Goal: Navigation & Orientation: Find specific page/section

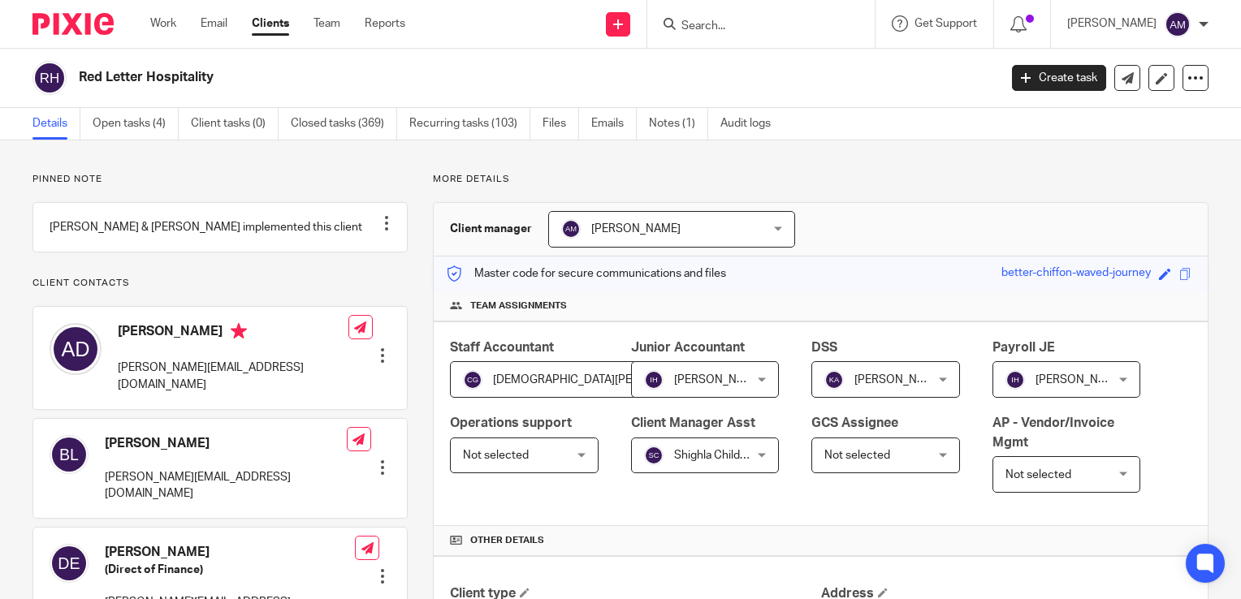
scroll to position [974, 0]
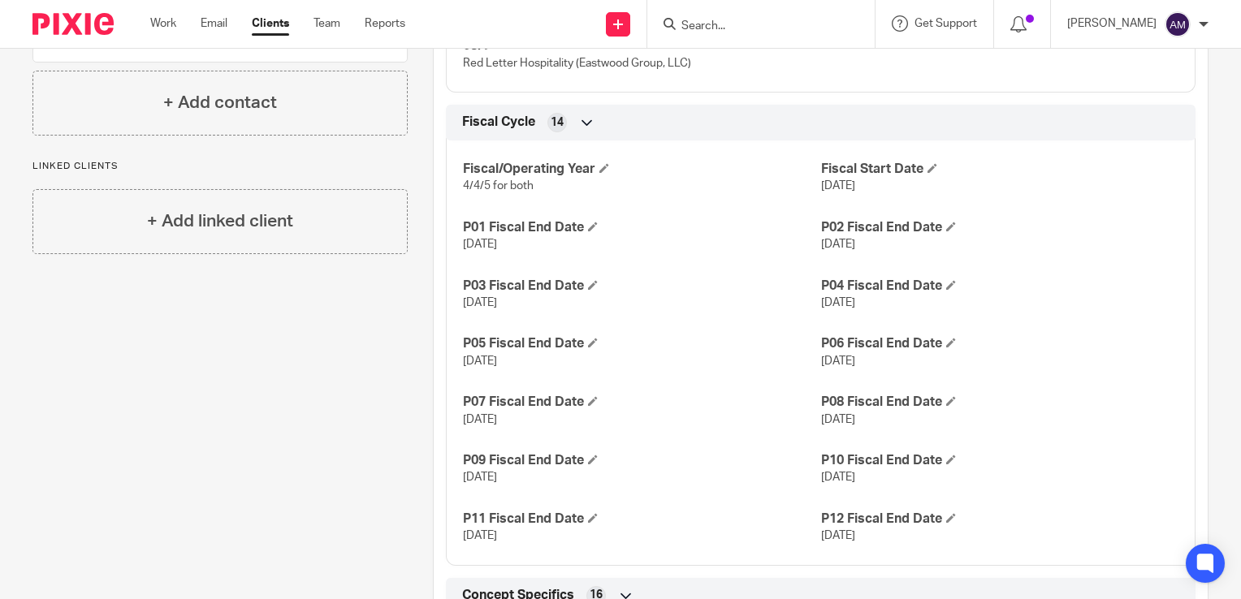
click at [730, 22] on input "Search" at bounding box center [753, 26] width 146 height 15
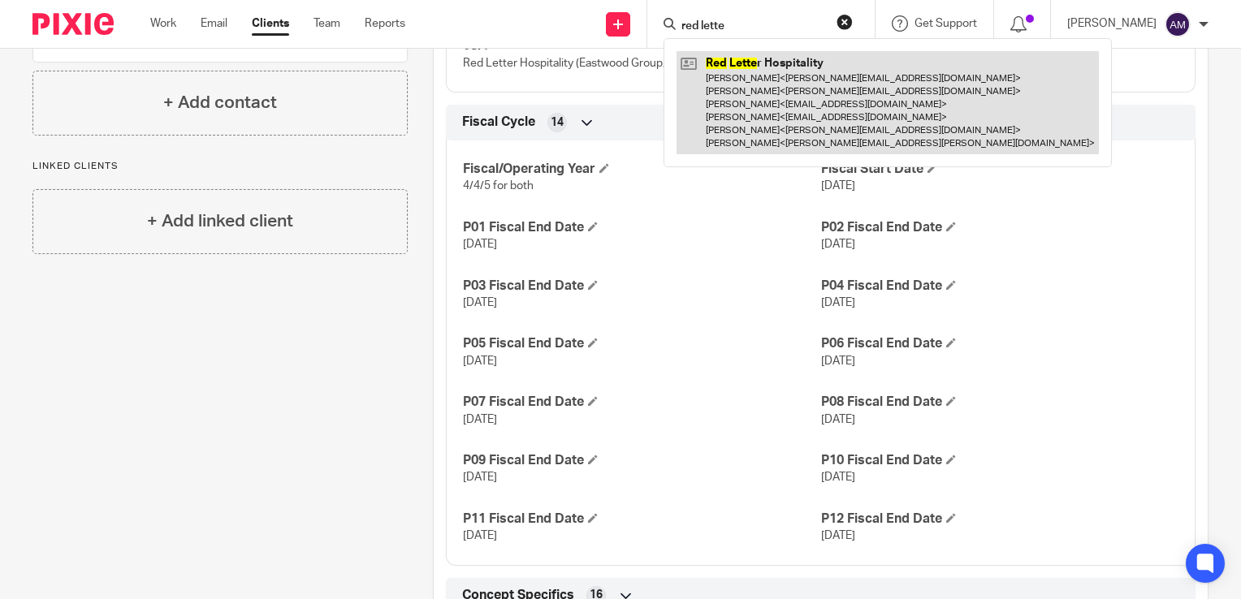
type input "red lette"
click at [825, 97] on link at bounding box center [887, 102] width 422 height 103
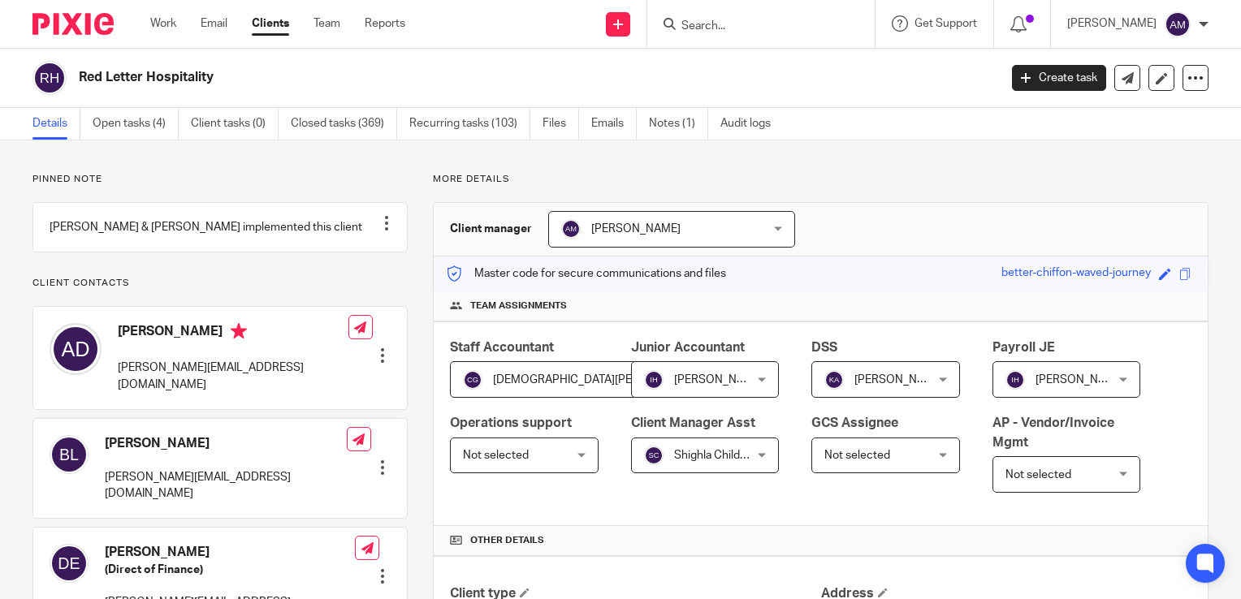
click at [364, 180] on p "Pinned note" at bounding box center [219, 179] width 375 height 13
click at [750, 23] on input "Search" at bounding box center [753, 26] width 146 height 15
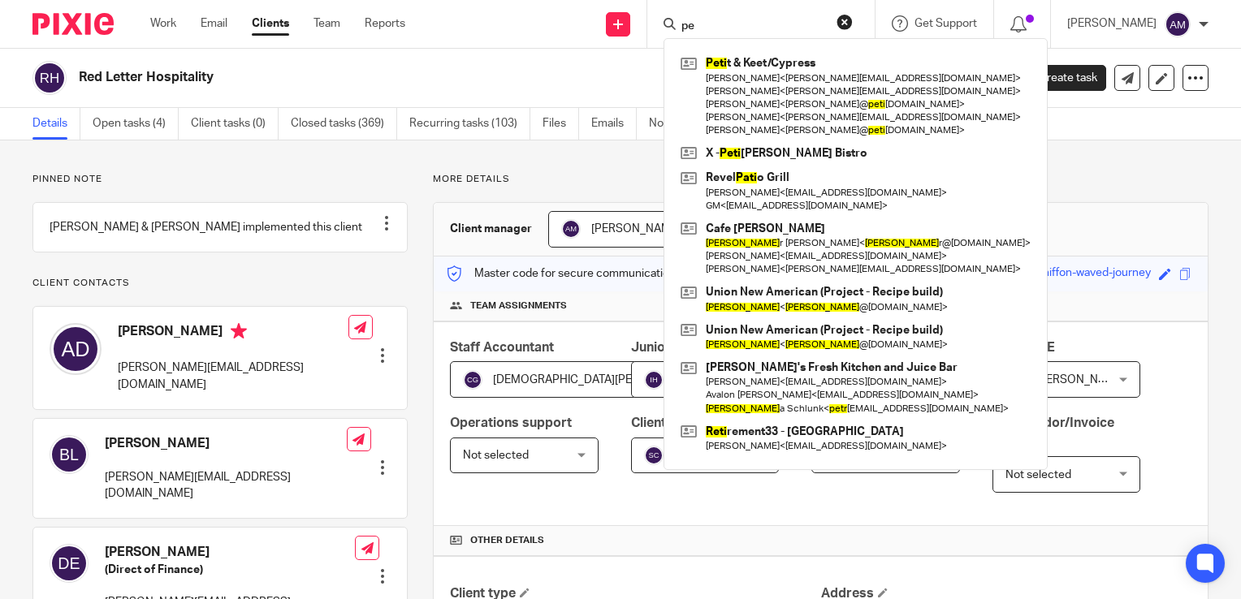
type input "p"
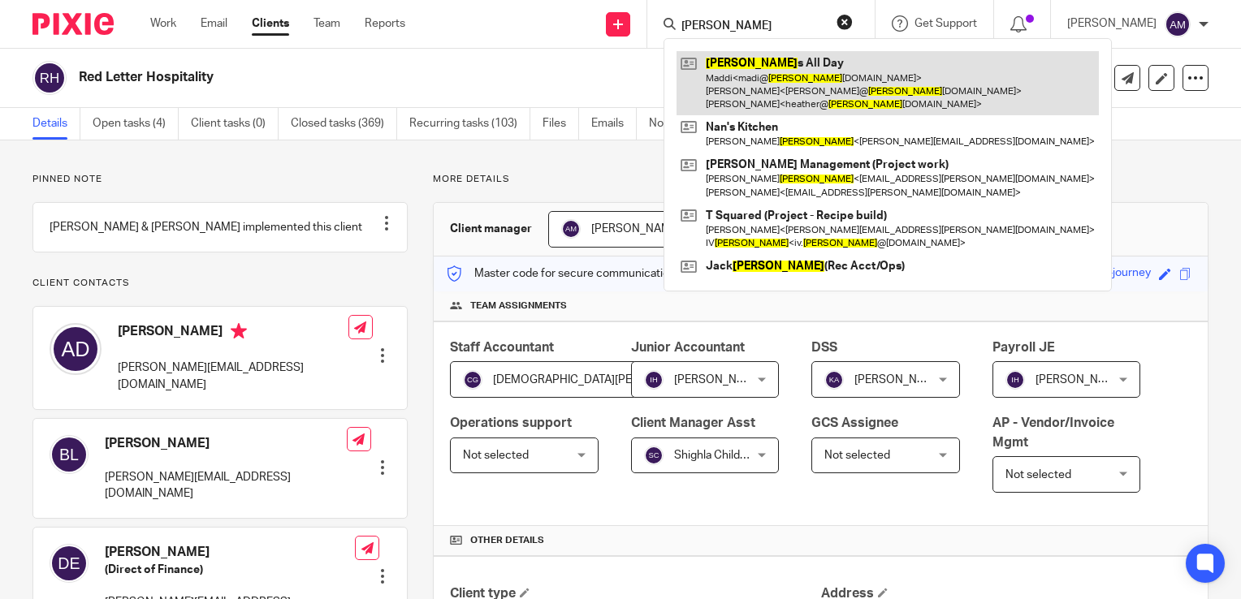
type input "miller"
click at [813, 102] on link at bounding box center [887, 83] width 422 height 64
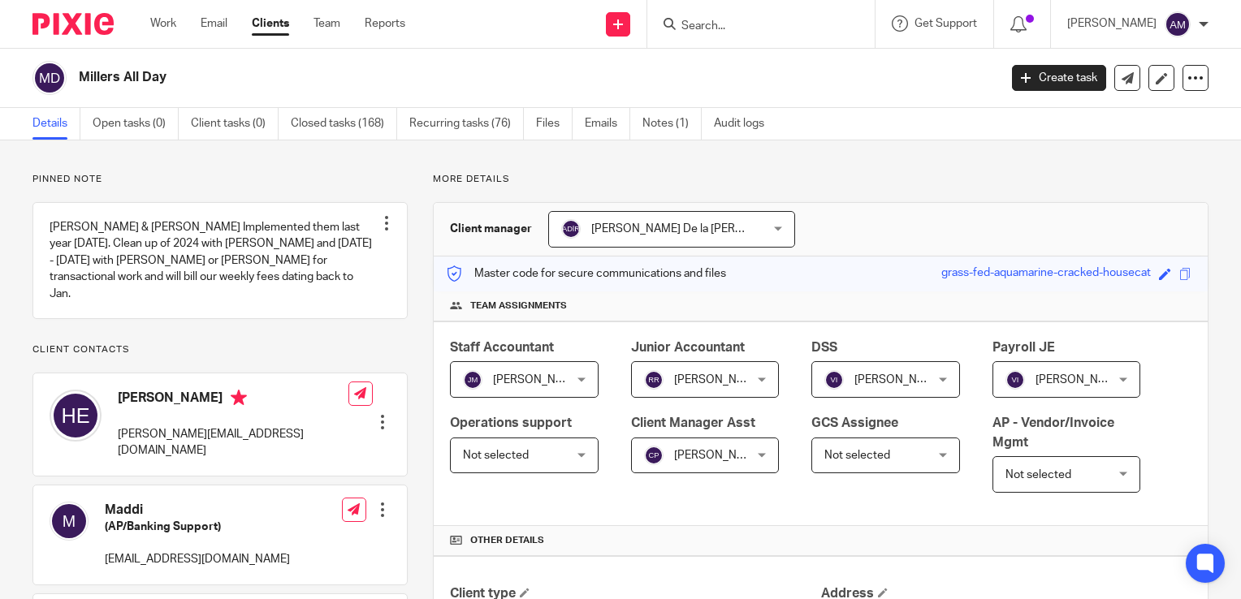
scroll to position [162, 0]
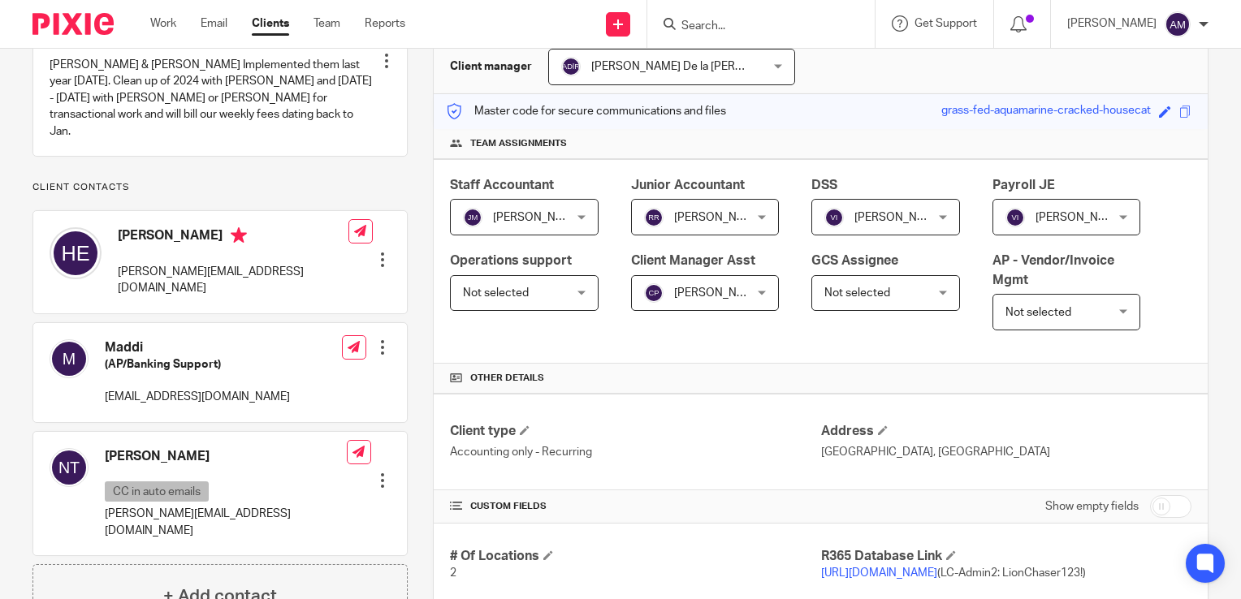
click at [753, 294] on div "[PERSON_NAME] [PERSON_NAME]" at bounding box center [705, 293] width 149 height 37
click at [802, 130] on div "Team assignments" at bounding box center [821, 144] width 774 height 30
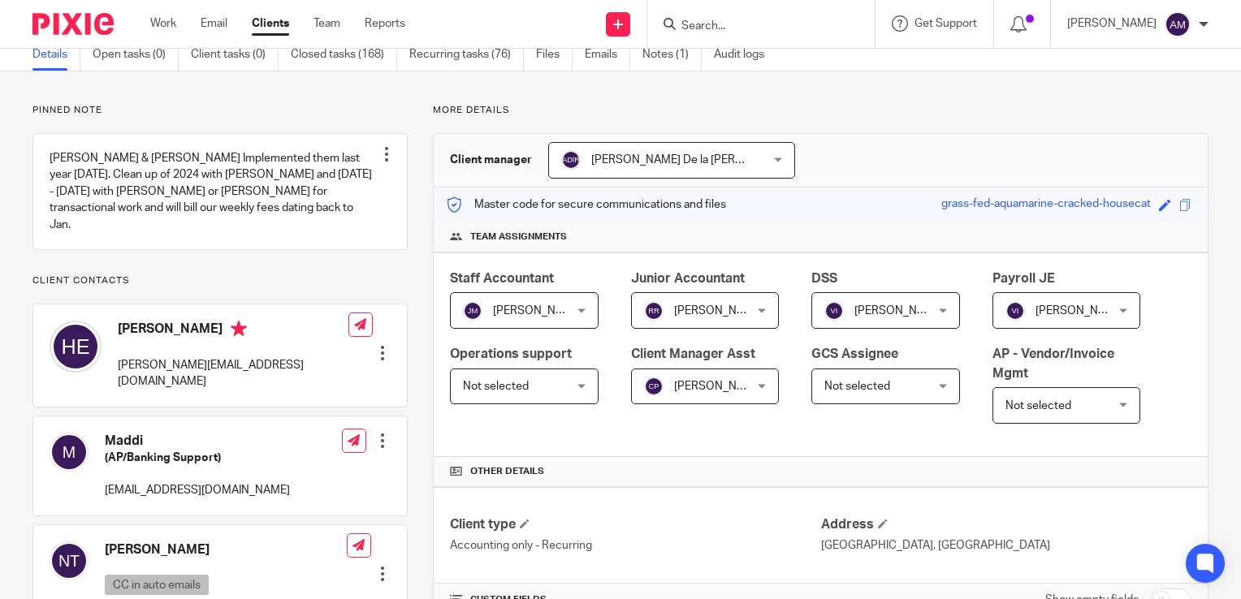
scroll to position [0, 0]
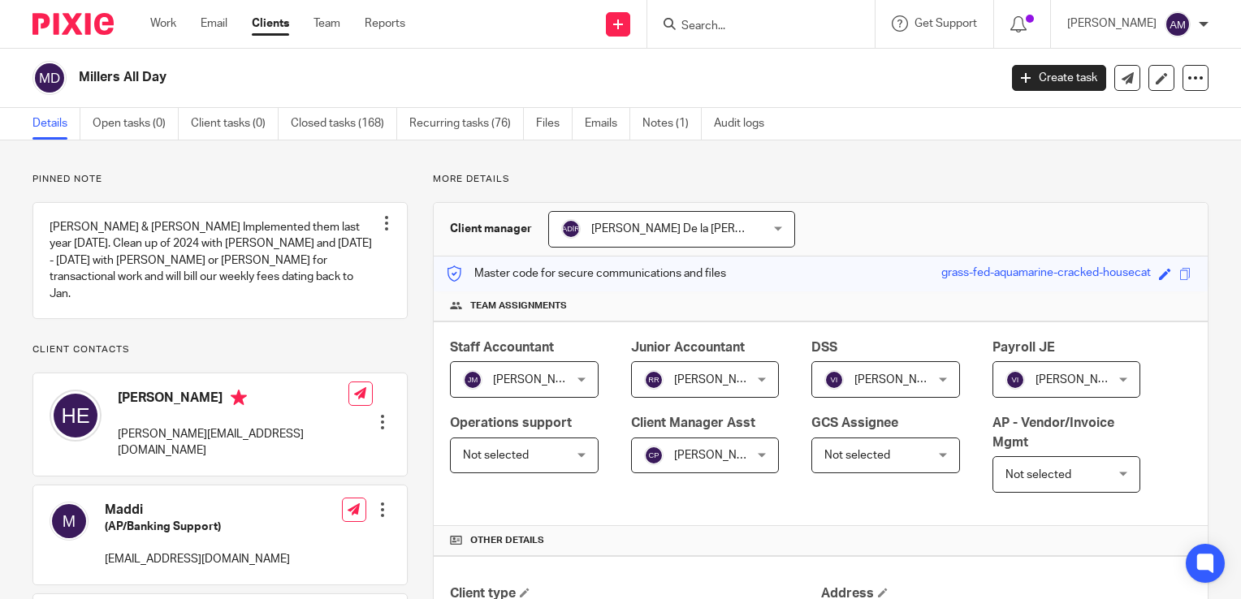
click at [721, 21] on input "Search" at bounding box center [753, 26] width 146 height 15
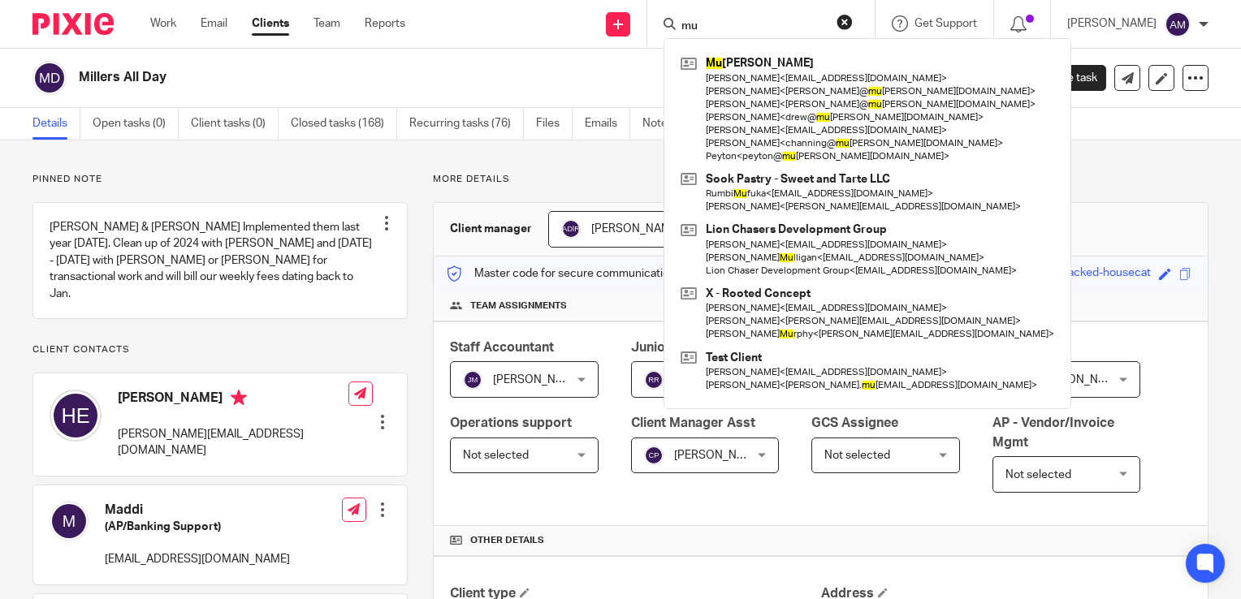
type input "m"
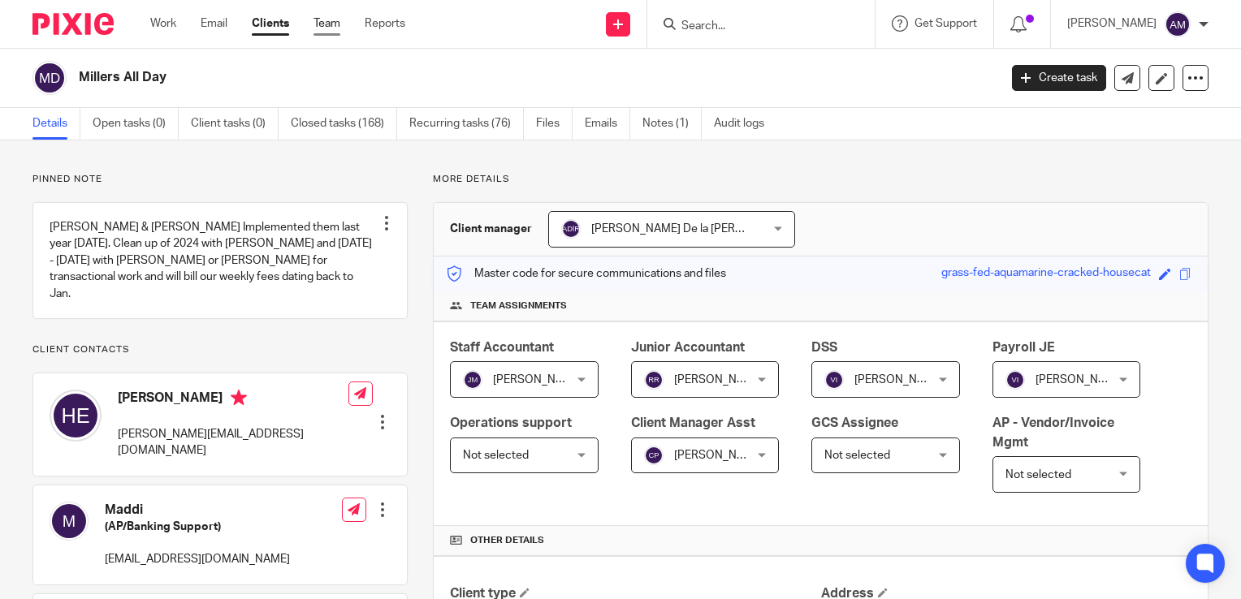
click at [322, 24] on link "Team" at bounding box center [326, 23] width 27 height 16
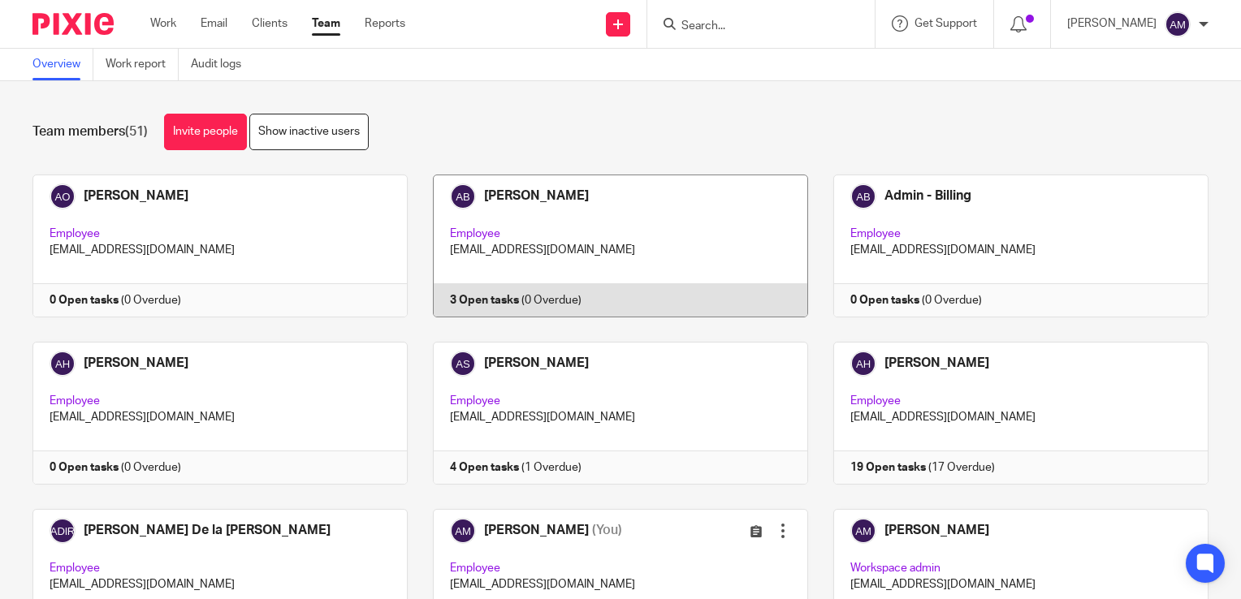
scroll to position [162, 0]
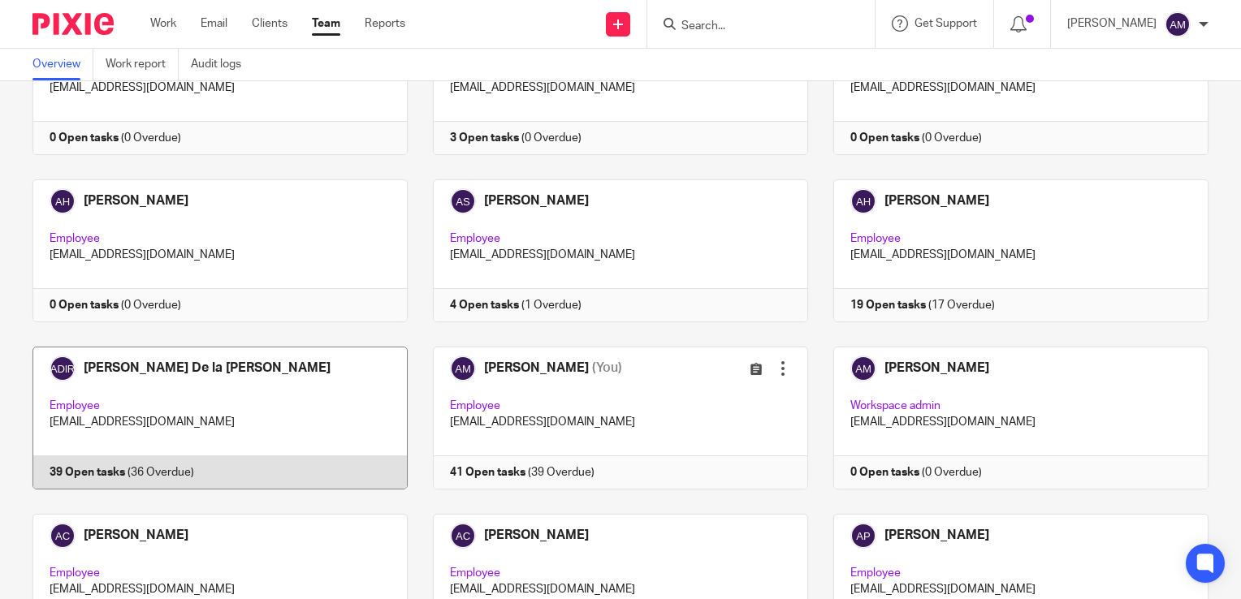
click at [109, 473] on link at bounding box center [207, 418] width 400 height 143
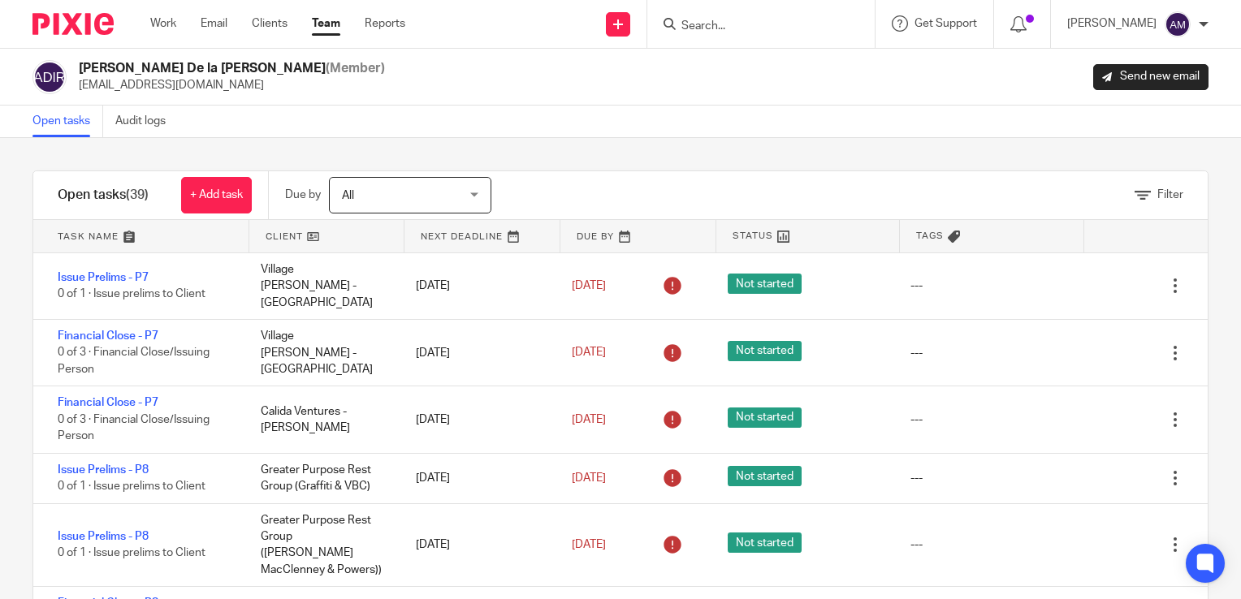
click at [727, 25] on input "Search" at bounding box center [753, 26] width 146 height 15
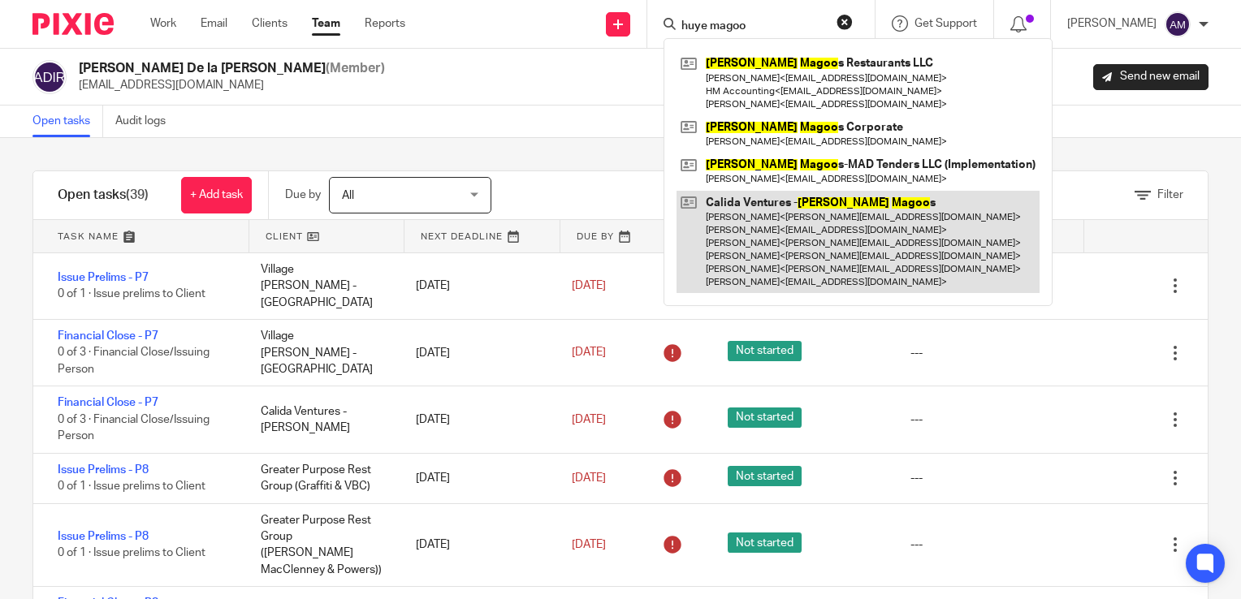
type input "huye magoo"
click at [896, 218] on link at bounding box center [857, 242] width 363 height 103
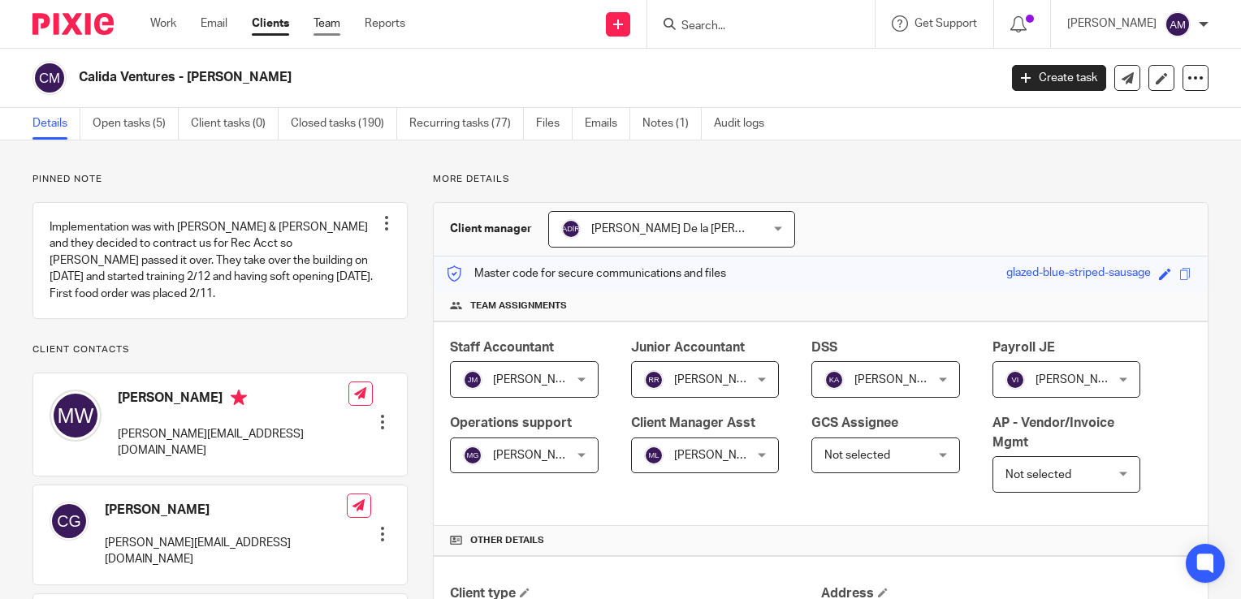
click at [335, 20] on link "Team" at bounding box center [326, 23] width 27 height 16
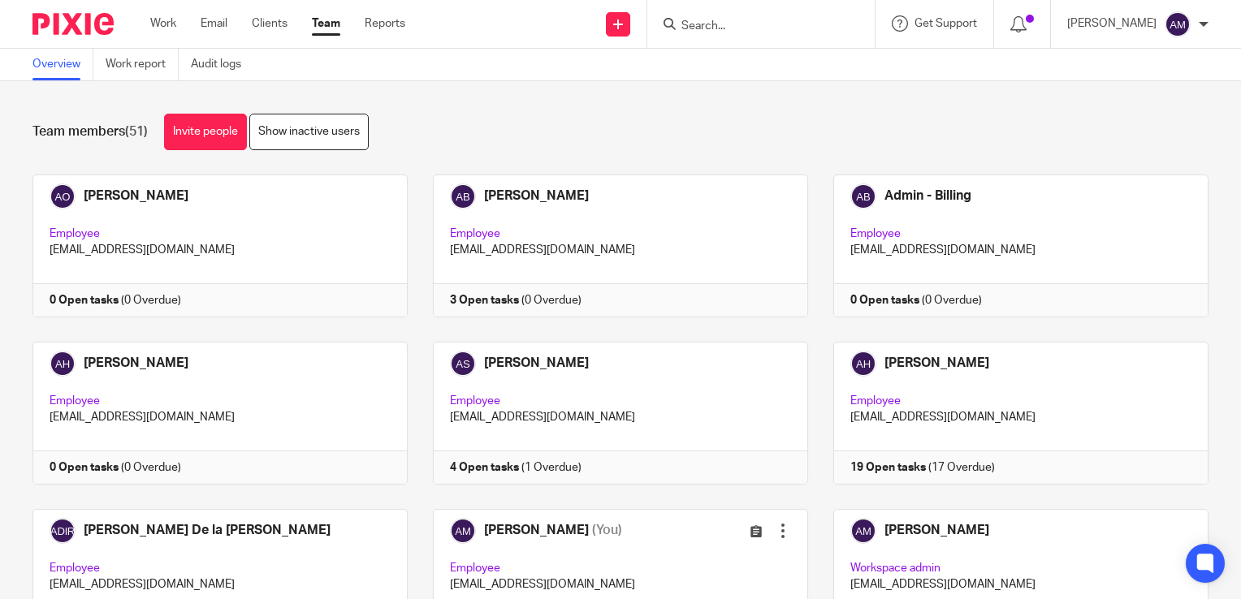
click at [735, 25] on input "Search" at bounding box center [753, 26] width 146 height 15
type input "[PERSON_NAME]"
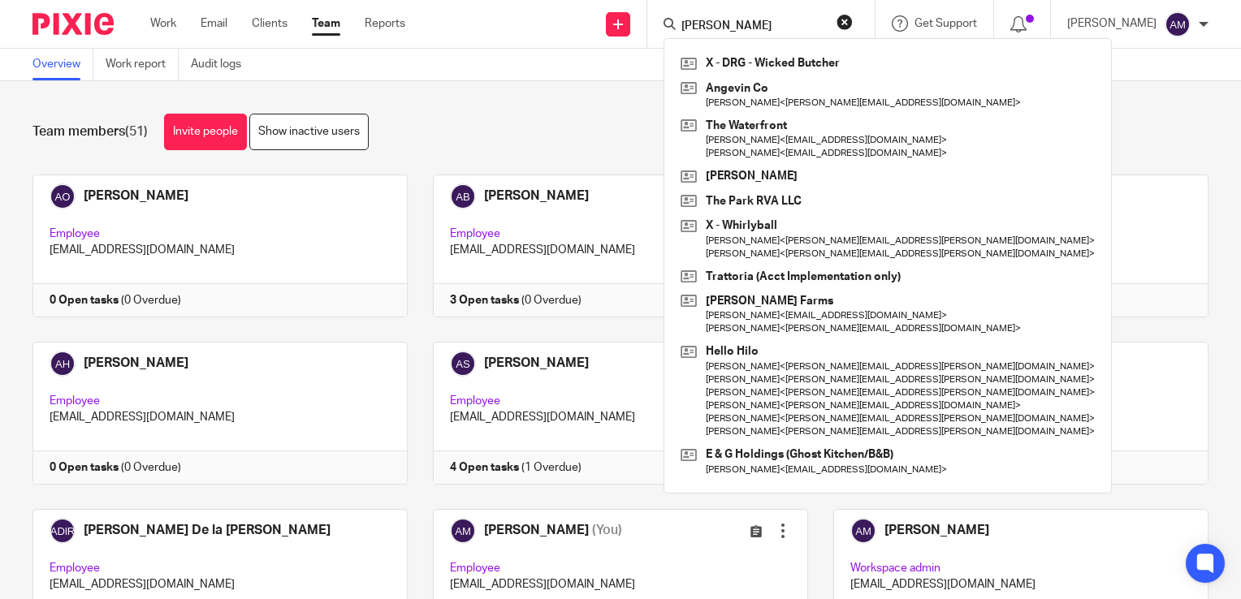
drag, startPoint x: 744, startPoint y: 22, endPoint x: 655, endPoint y: 35, distance: 89.5
click at [662, 31] on div "Send new email Create task Add client Request signature [PERSON_NAME] - DRG - W…" at bounding box center [835, 24] width 811 height 48
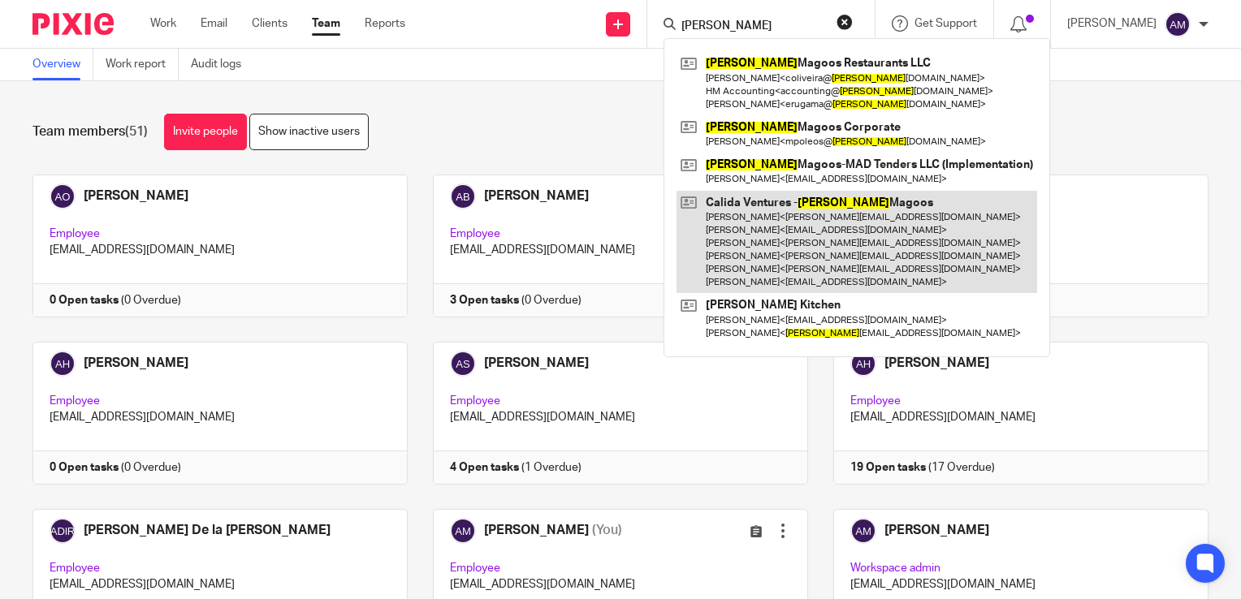
type input "[PERSON_NAME]"
click at [817, 240] on link at bounding box center [856, 242] width 361 height 103
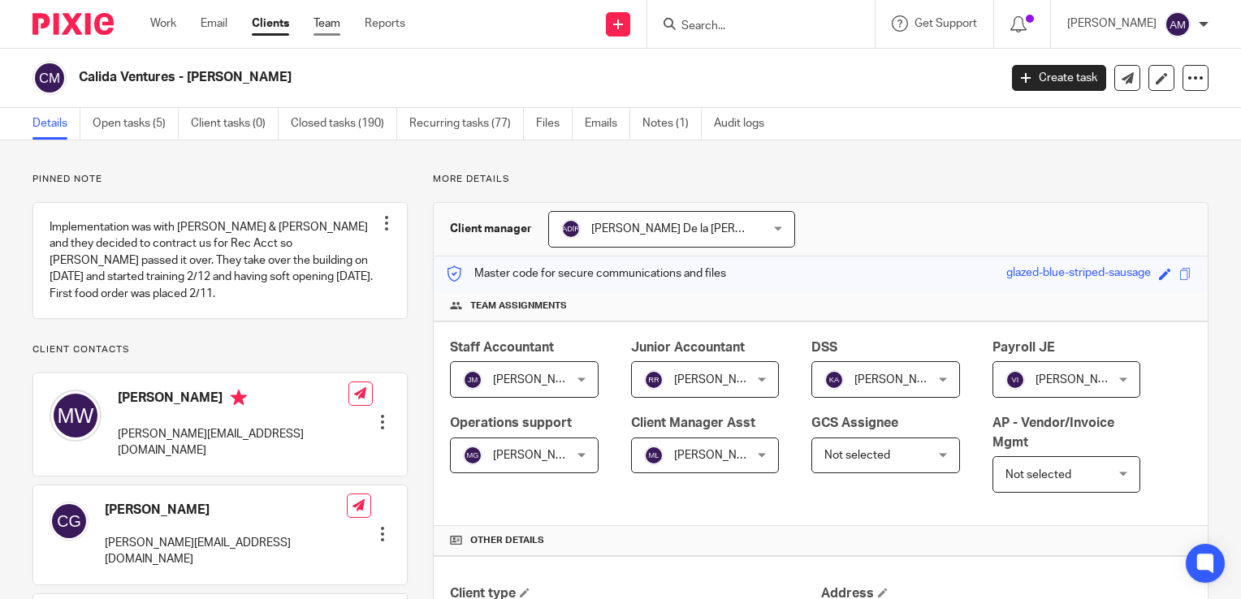
click at [332, 26] on link "Team" at bounding box center [326, 23] width 27 height 16
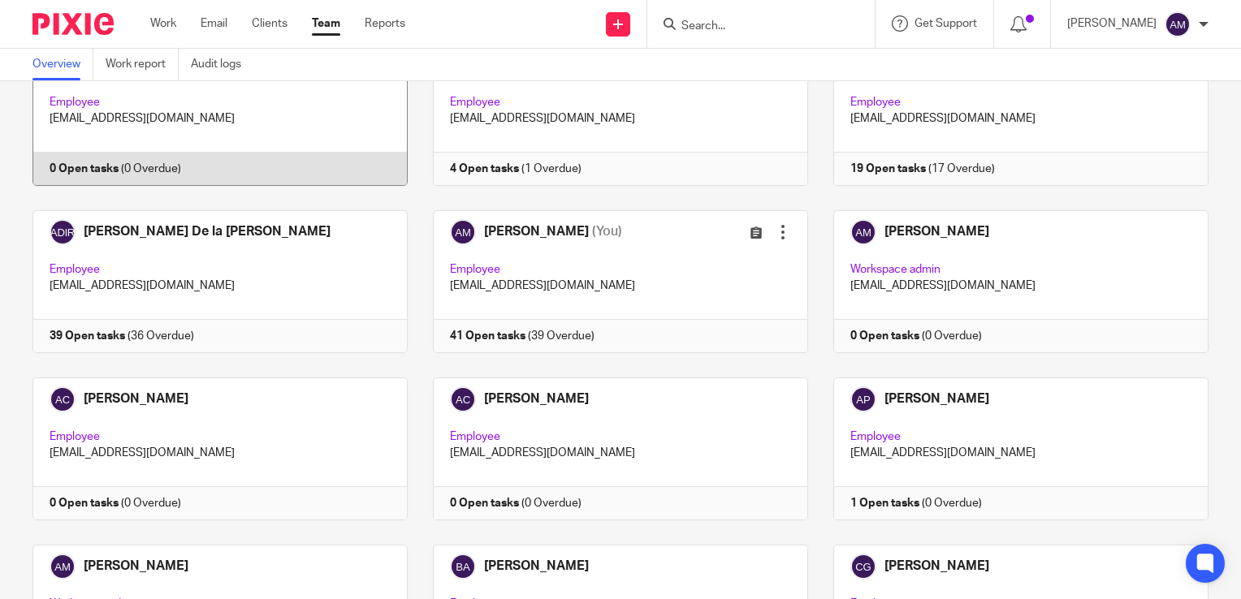
scroll to position [325, 0]
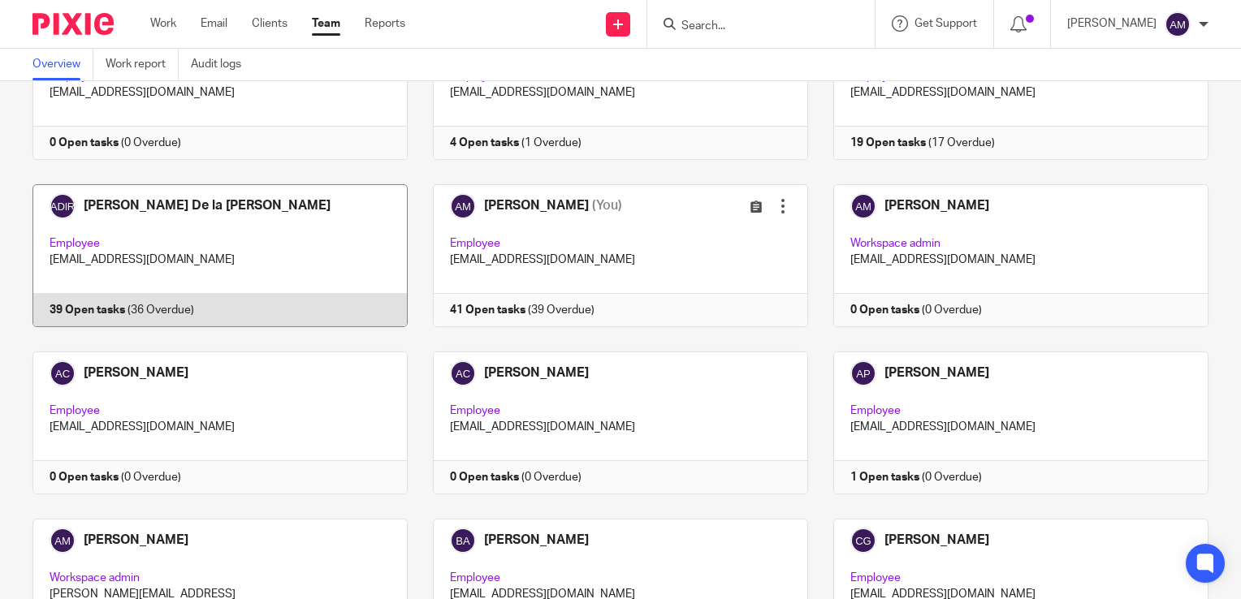
click at [103, 313] on link at bounding box center [207, 255] width 400 height 143
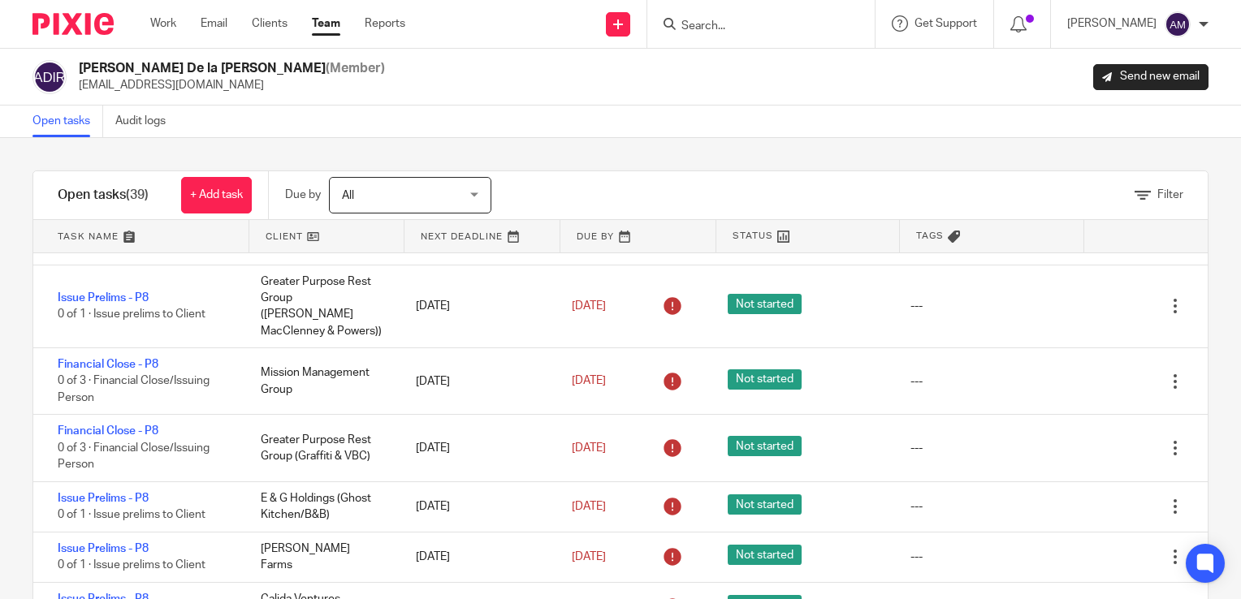
scroll to position [244, 0]
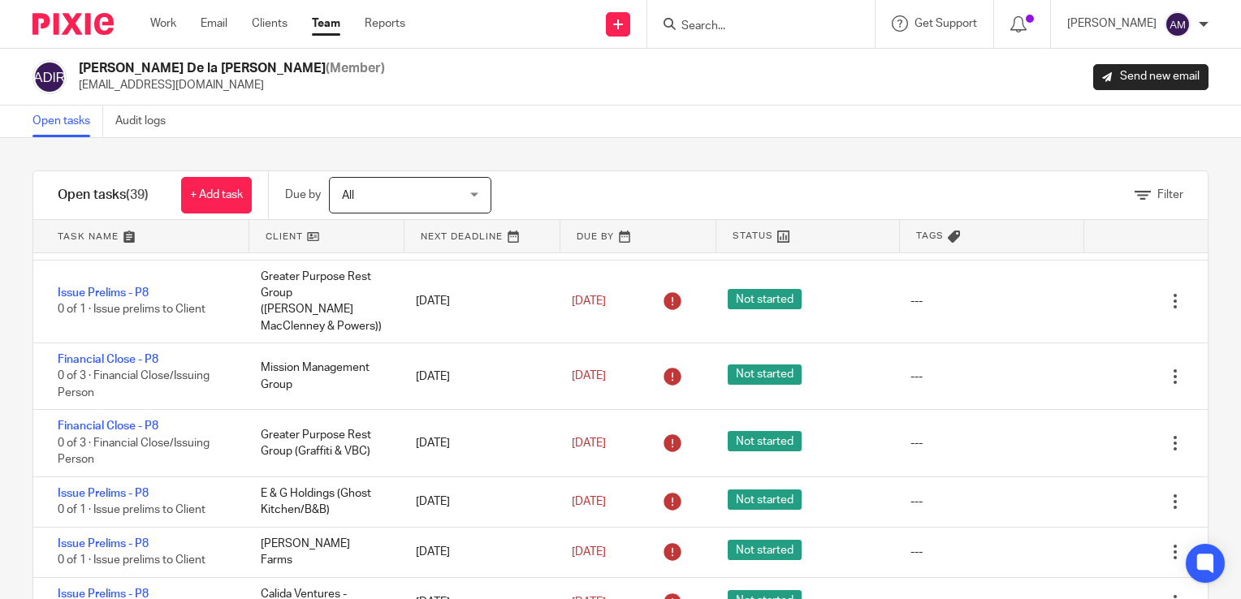
click at [746, 34] on form at bounding box center [766, 24] width 173 height 20
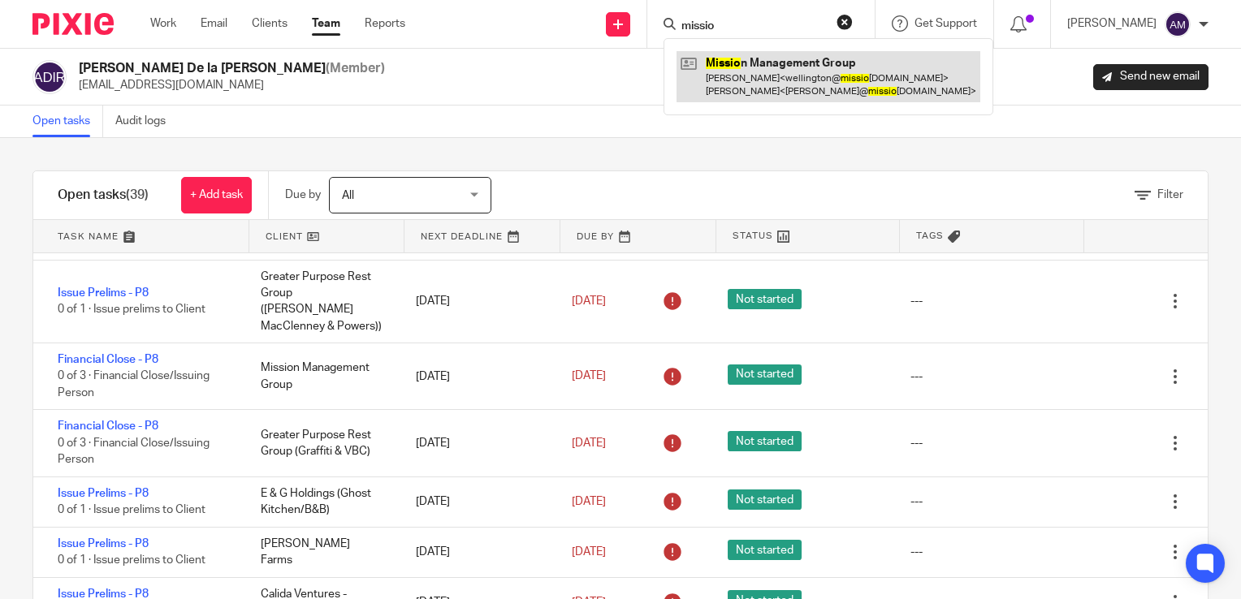
type input "missio"
click at [786, 79] on link at bounding box center [828, 76] width 304 height 50
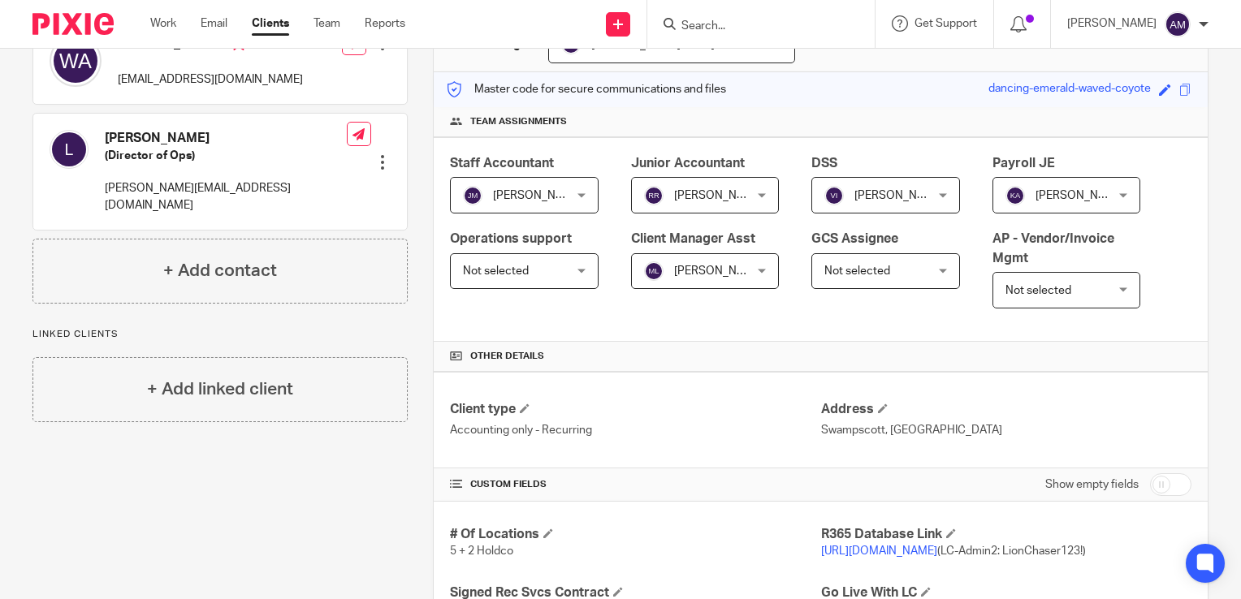
scroll to position [145, 0]
